Goal: Subscribe to service/newsletter

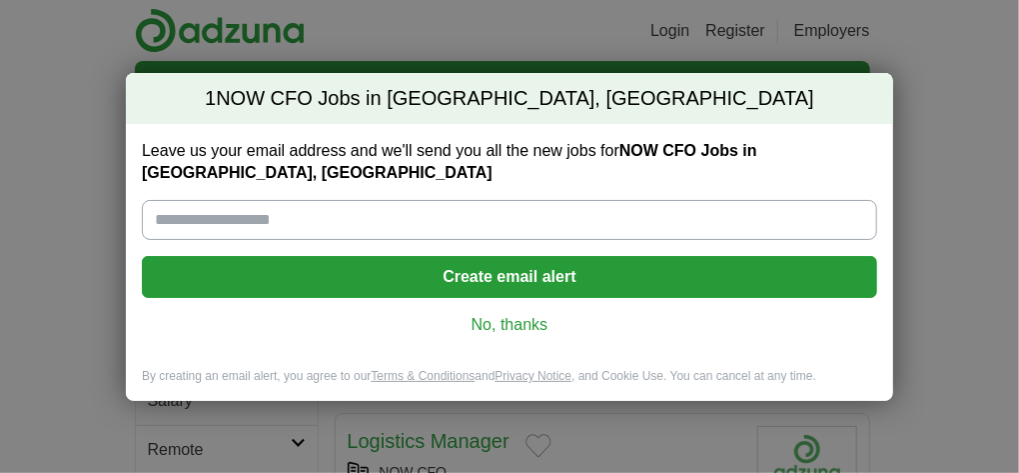
click at [369, 221] on input "Leave us your email address and we'll send you all the new jobs for NOW CFO Job…" at bounding box center [509, 220] width 735 height 40
type input "**********"
click at [529, 272] on button "Create email alert" at bounding box center [509, 277] width 735 height 42
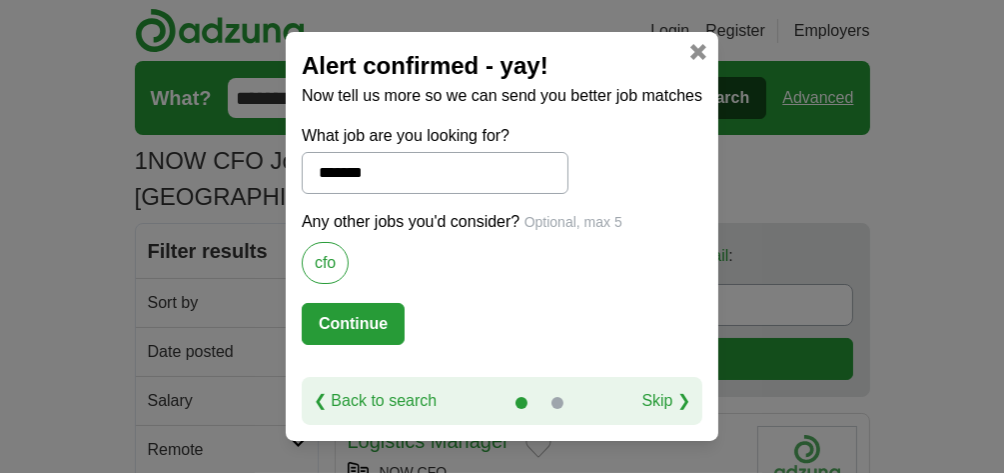
click at [340, 317] on button "Continue" at bounding box center [353, 324] width 103 height 42
select select "*"
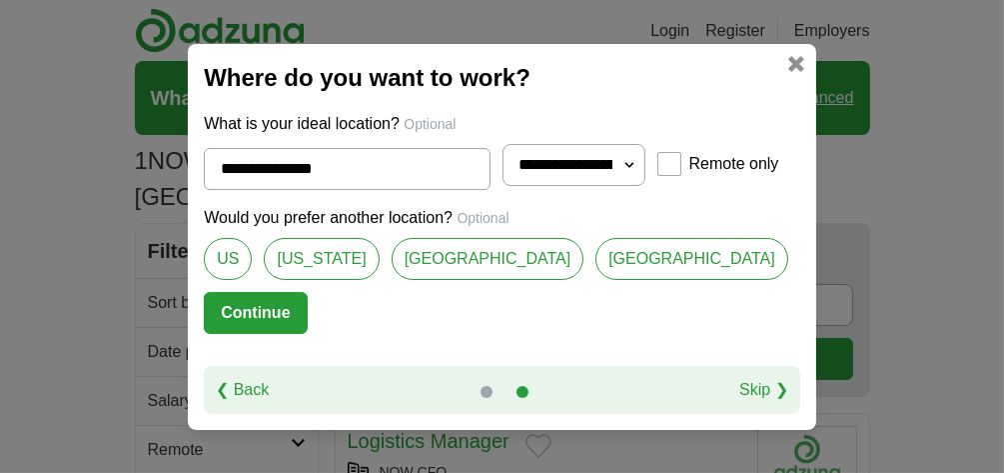
click at [285, 308] on button "Continue" at bounding box center [255, 313] width 103 height 42
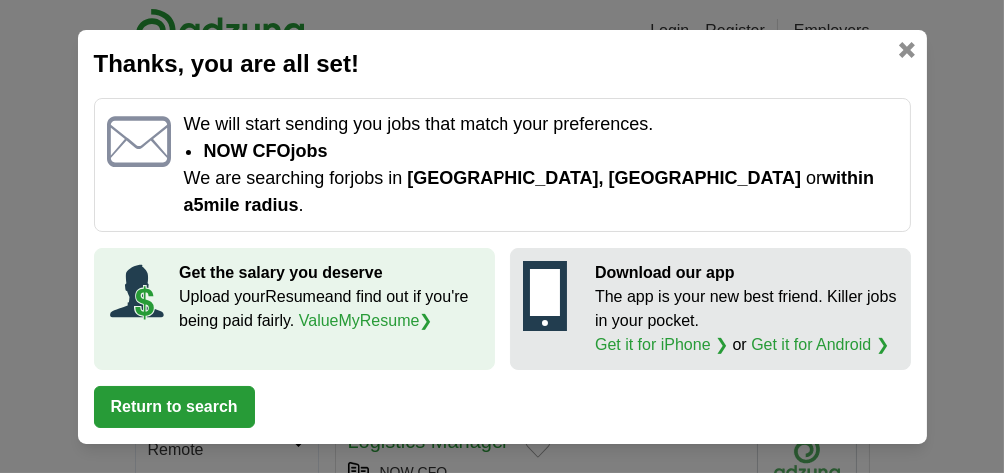
click at [170, 391] on button "Return to search" at bounding box center [174, 407] width 161 height 42
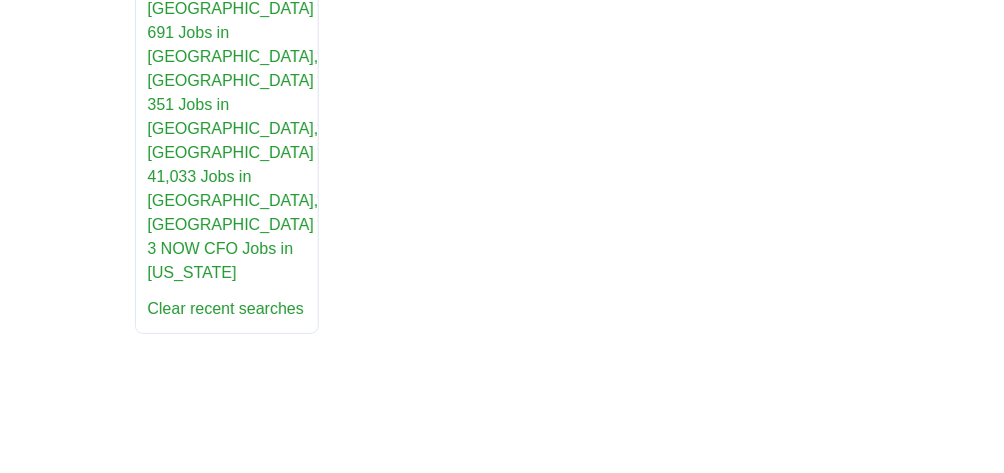
scroll to position [967, 0]
